Goal: Information Seeking & Learning: Find contact information

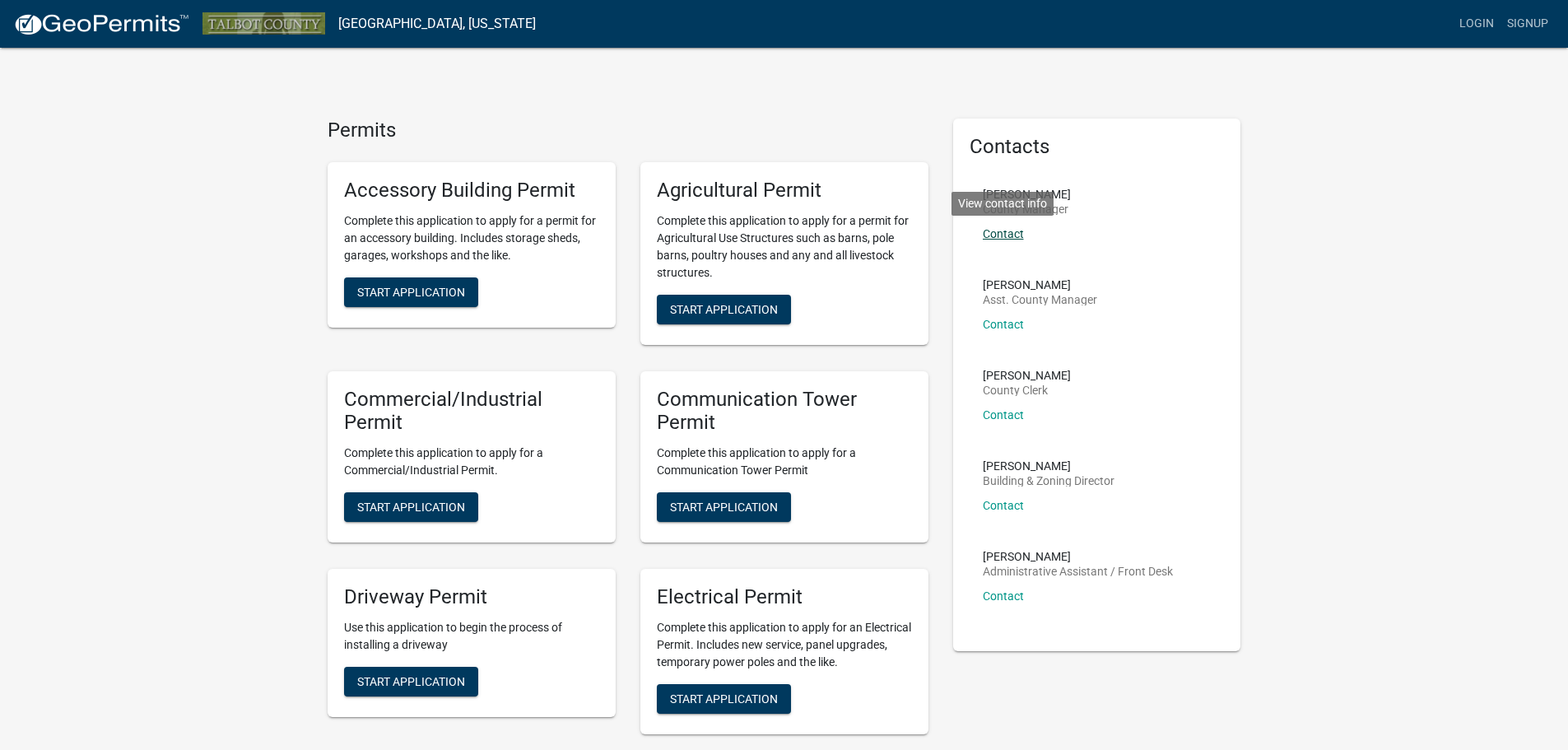
click at [1009, 228] on link "Contact" at bounding box center [1002, 234] width 41 height 13
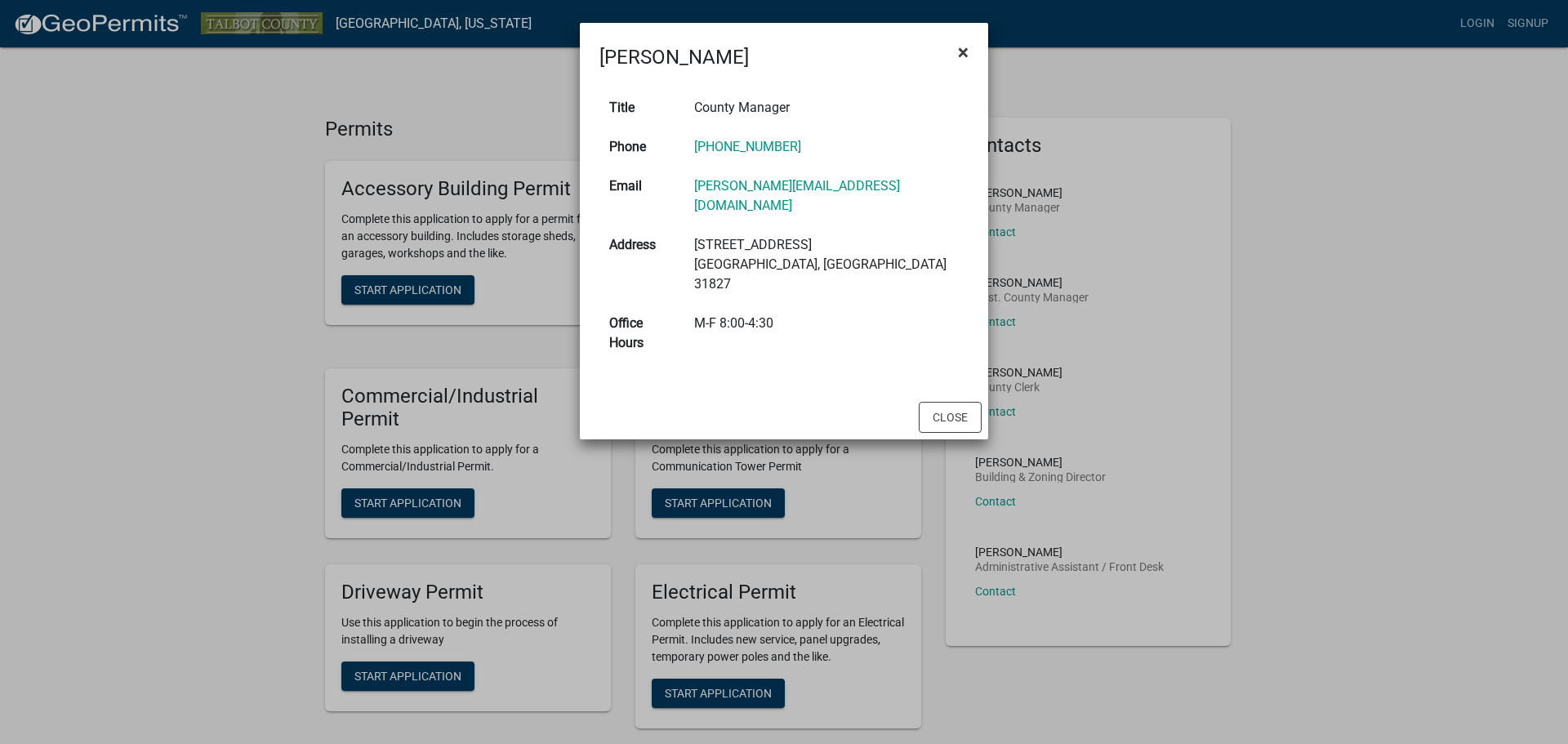
click at [962, 50] on span "×" at bounding box center [963, 52] width 10 height 23
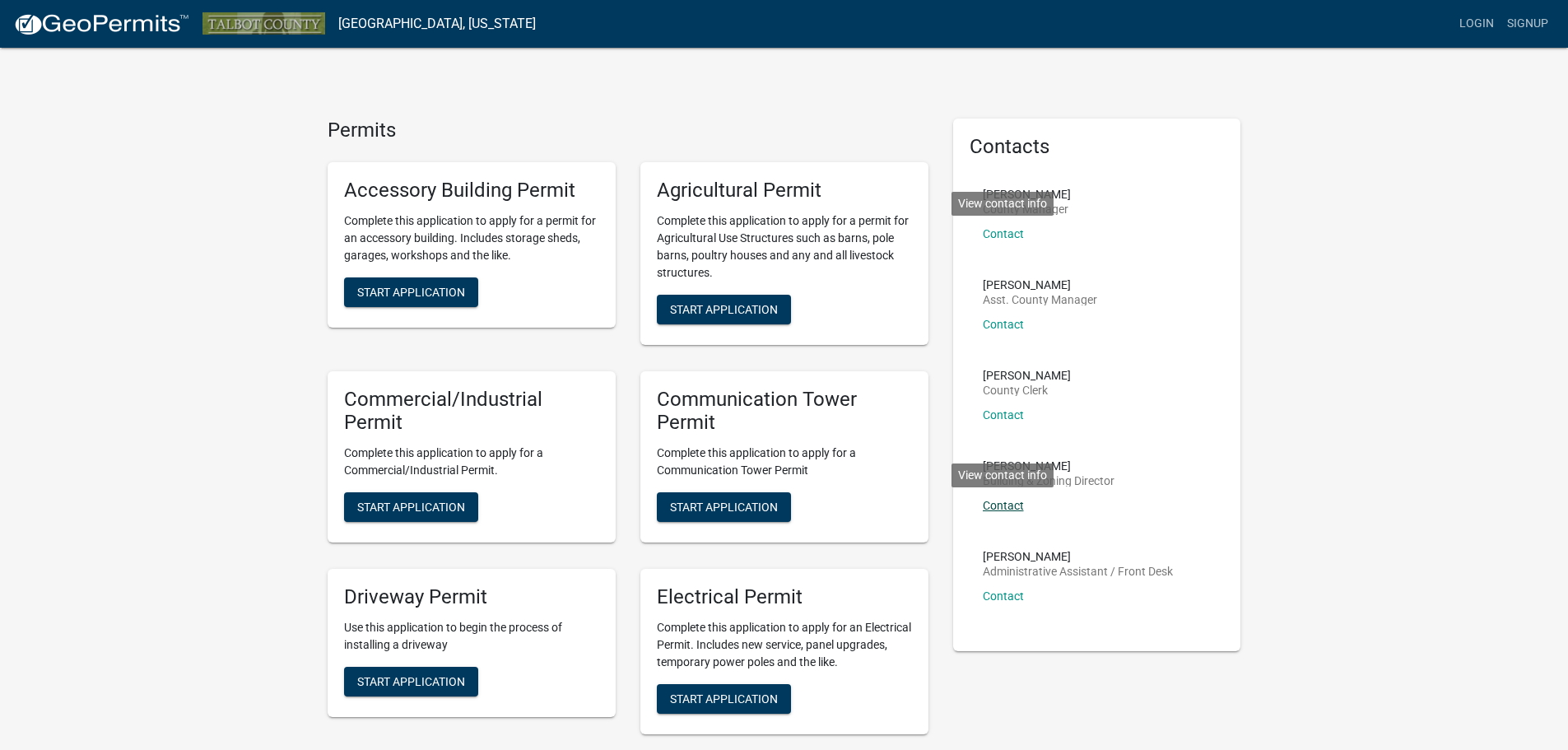
click at [1019, 502] on link "Contact" at bounding box center [1002, 505] width 41 height 13
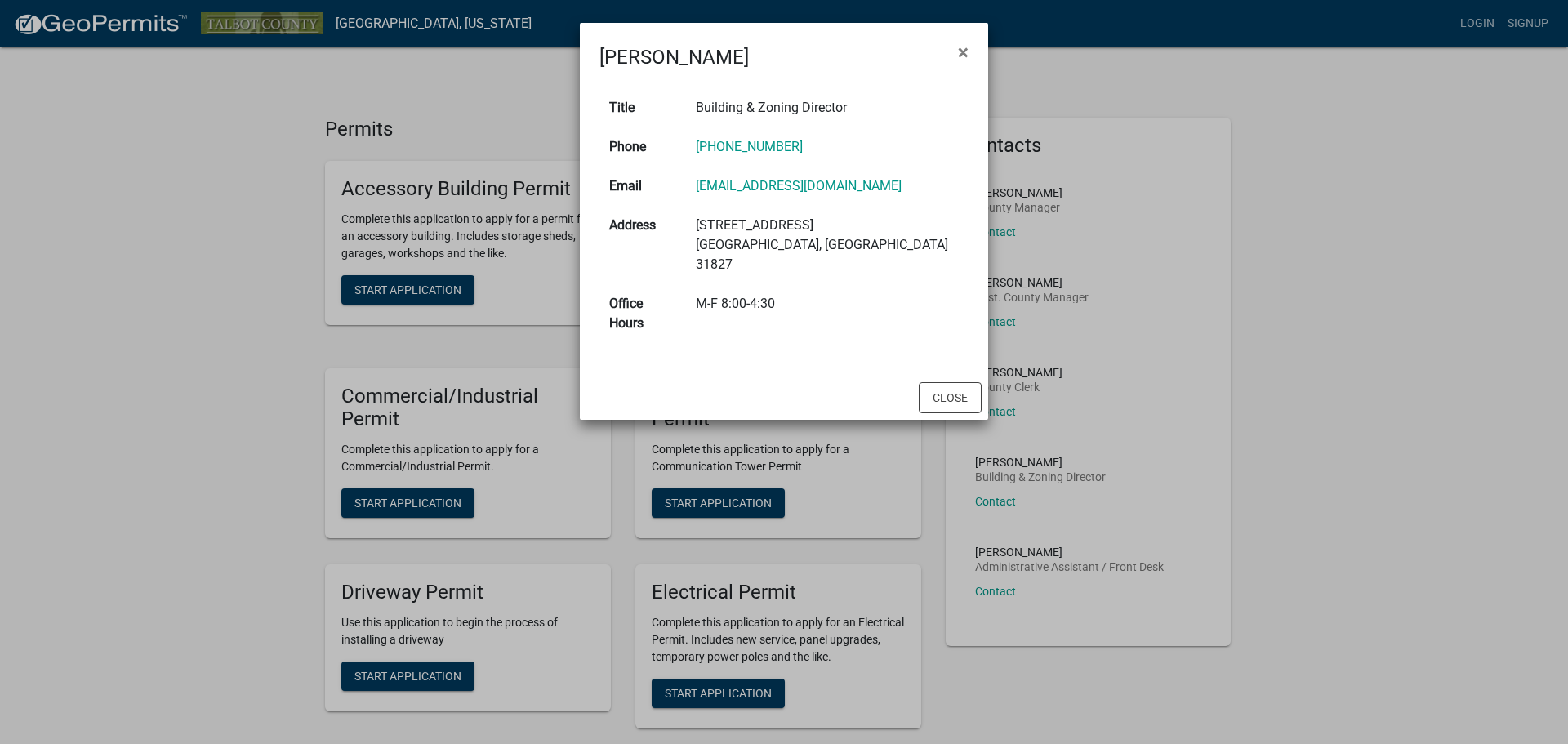
click at [940, 183] on td "[EMAIL_ADDRESS][DOMAIN_NAME]" at bounding box center [827, 186] width 282 height 40
copy link "[EMAIL_ADDRESS][DOMAIN_NAME]"
click at [955, 47] on button "×" at bounding box center [963, 52] width 37 height 45
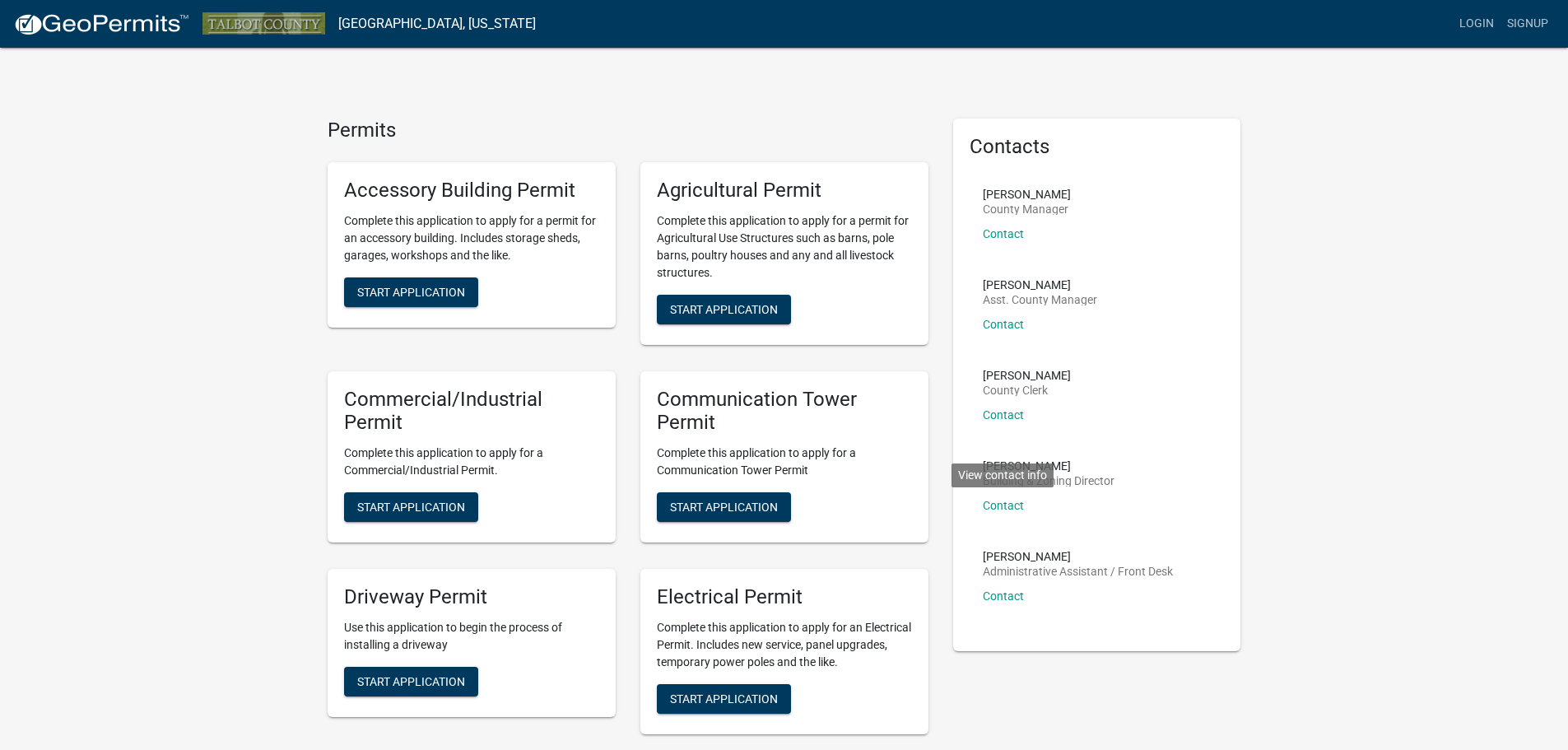
click at [1247, 120] on div "Contacts [PERSON_NAME] County Manager Contact [PERSON_NAME] Asst. County Manage…" at bounding box center [1097, 385] width 313 height 532
